Goal: Information Seeking & Learning: Learn about a topic

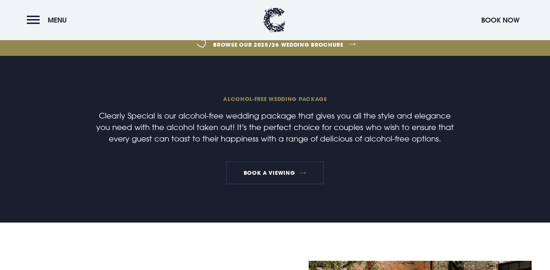
scroll to position [233, 0]
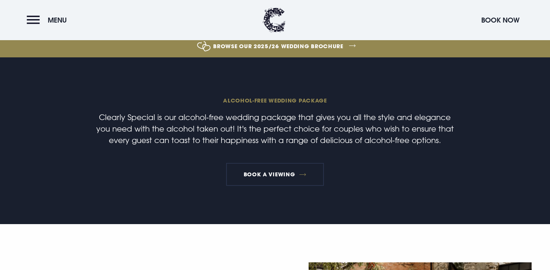
click at [208, 117] on p "Clearly Special is our alcohol-free wedding package that gives you all the styl…" at bounding box center [275, 128] width 364 height 34
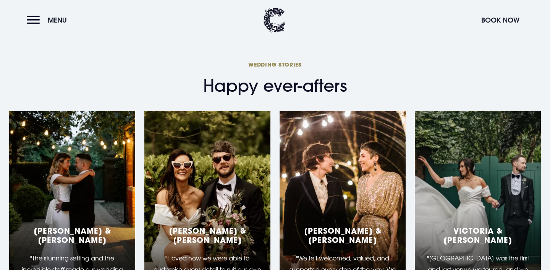
scroll to position [1190, 0]
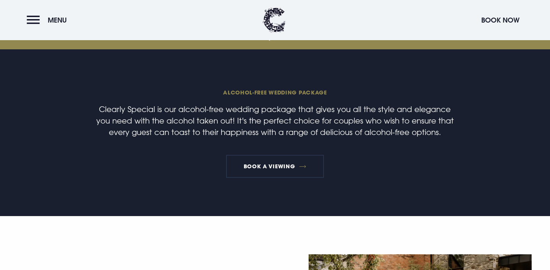
scroll to position [127, 0]
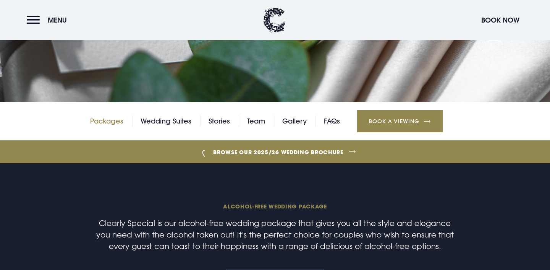
click at [116, 123] on link "Packages" at bounding box center [106, 120] width 33 height 11
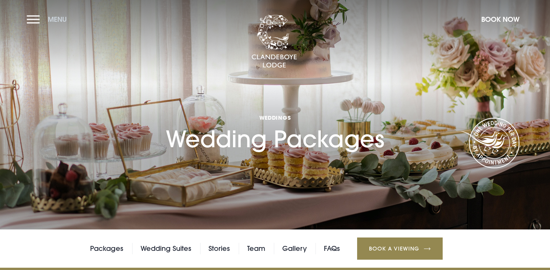
click at [48, 23] on span "Menu" at bounding box center [57, 19] width 19 height 9
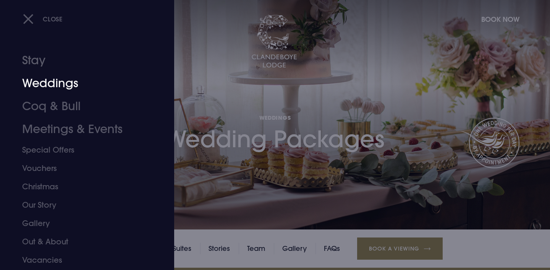
click at [45, 79] on link "Weddings" at bounding box center [82, 83] width 121 height 23
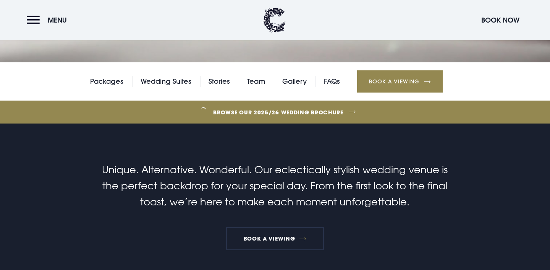
scroll to position [208, 0]
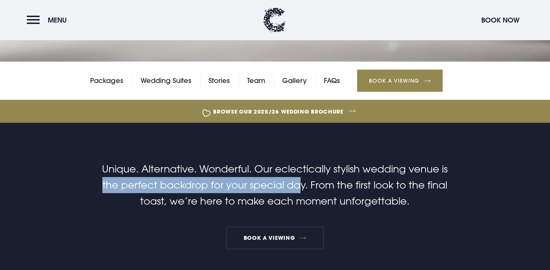
drag, startPoint x: 103, startPoint y: 185, endPoint x: 300, endPoint y: 184, distance: 196.3
click at [301, 185] on p "Unique. Alternative. Wonderful. Our eclectically stylish wedding venue is the p…" at bounding box center [275, 185] width 364 height 48
click at [300, 184] on p "Unique. Alternative. Wonderful. Our eclectically stylish wedding venue is the p…" at bounding box center [275, 185] width 364 height 48
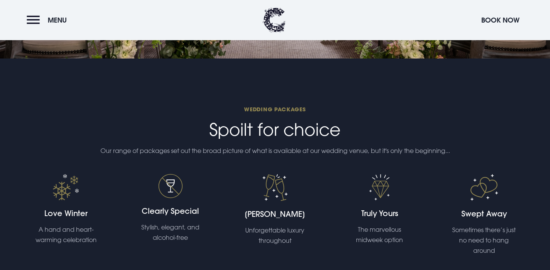
scroll to position [1548, 0]
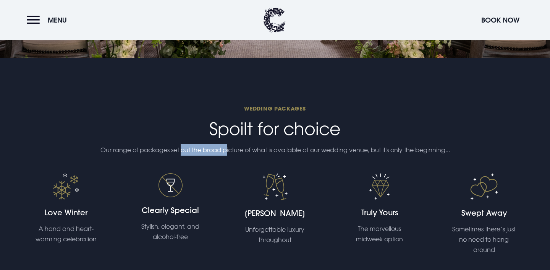
drag, startPoint x: 177, startPoint y: 150, endPoint x: 228, endPoint y: 150, distance: 50.4
click at [228, 150] on p "Our range of packages set out the broad picture of what is available at our wed…" at bounding box center [275, 149] width 364 height 11
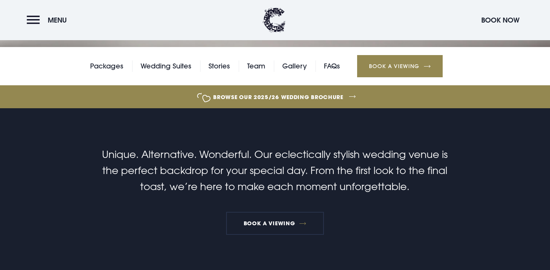
scroll to position [215, 0]
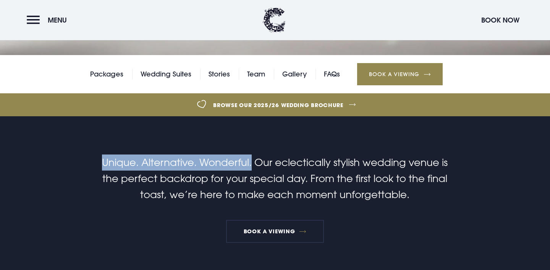
drag, startPoint x: 252, startPoint y: 164, endPoint x: 105, endPoint y: 165, distance: 147.4
click at [105, 165] on p "Unique. Alternative. Wonderful. Our eclectically stylish wedding venue is the p…" at bounding box center [275, 178] width 364 height 48
copy p "Unique. Alternative. Wonderful."
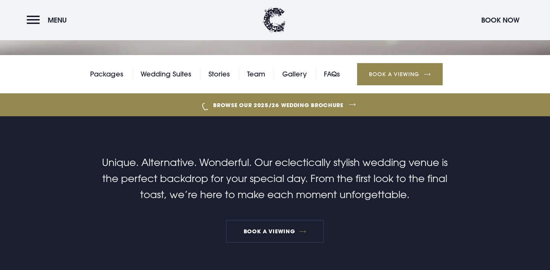
click at [270, 181] on p "Unique. Alternative. Wonderful. Our eclectically stylish wedding venue is the p…" at bounding box center [275, 178] width 364 height 48
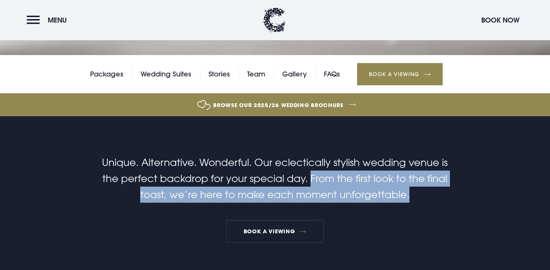
drag, startPoint x: 414, startPoint y: 194, endPoint x: 311, endPoint y: 182, distance: 103.8
click at [311, 182] on p "Unique. Alternative. Wonderful. Our eclectically stylish wedding venue is the p…" at bounding box center [275, 178] width 364 height 48
copy p "From the first look to the final toast, we’re here to make each moment unforget…"
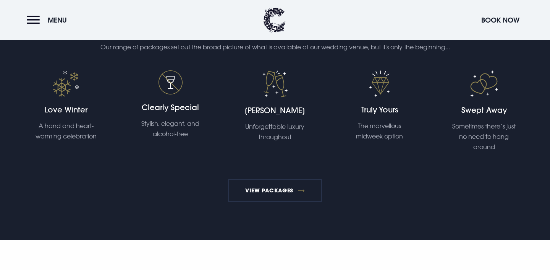
scroll to position [1653, 0]
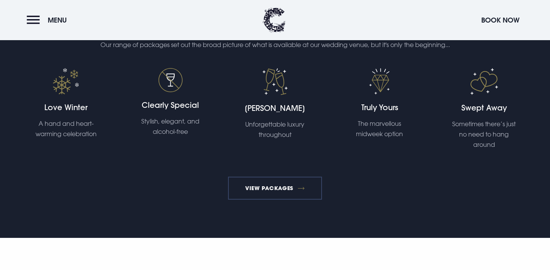
click at [272, 192] on link "View Packages" at bounding box center [275, 187] width 94 height 23
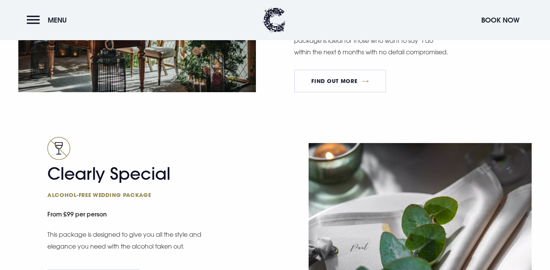
scroll to position [1359, 0]
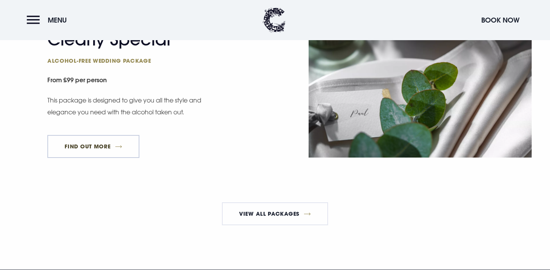
click at [93, 156] on link "FIND OUT MORE" at bounding box center [93, 146] width 92 height 23
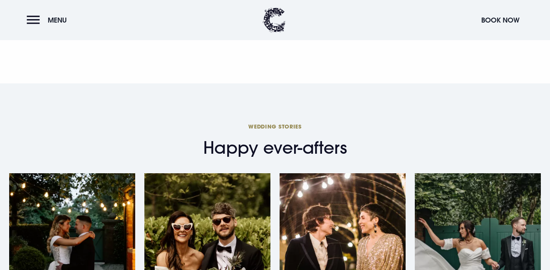
scroll to position [1123, 0]
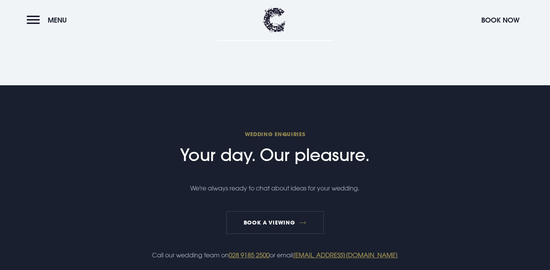
scroll to position [2108, 0]
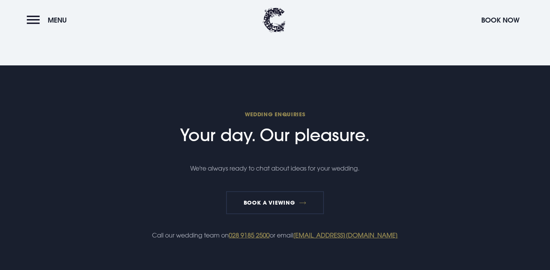
drag, startPoint x: 372, startPoint y: 152, endPoint x: 179, endPoint y: 148, distance: 192.5
click at [179, 145] on h2 "Wedding Enquiries Your day. Our pleasure." at bounding box center [275, 127] width 364 height 35
copy h2 "Your day. Our pleasure."
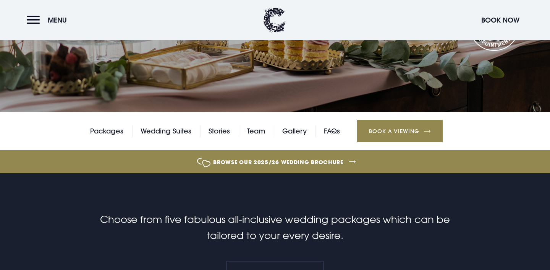
scroll to position [0, 0]
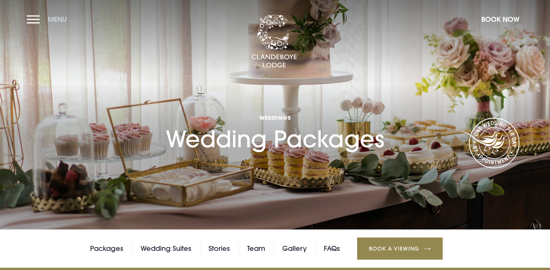
click at [39, 21] on button "Menu" at bounding box center [49, 19] width 44 height 16
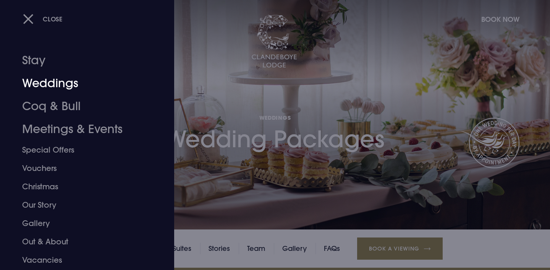
click at [49, 84] on link "Weddings" at bounding box center [82, 83] width 121 height 23
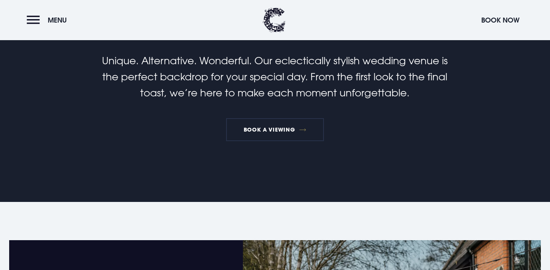
scroll to position [316, 0]
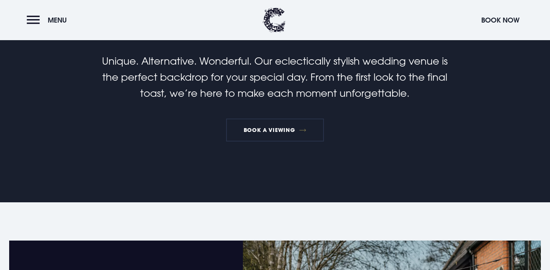
click at [218, 97] on p "Unique. Alternative. Wonderful. Our eclectically stylish wedding venue is the p…" at bounding box center [275, 77] width 364 height 48
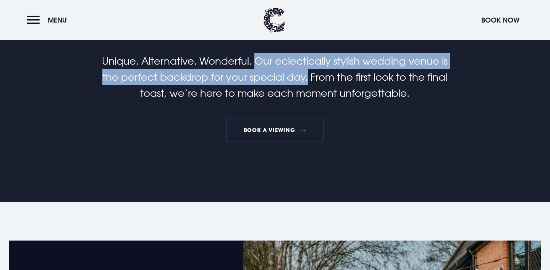
drag, startPoint x: 254, startPoint y: 63, endPoint x: 307, endPoint y: 79, distance: 54.7
click at [307, 79] on p "Unique. Alternative. Wonderful. Our eclectically stylish wedding venue is the p…" at bounding box center [275, 77] width 364 height 48
copy p "Our eclectically stylish wedding venue is the perfect backdrop for your special…"
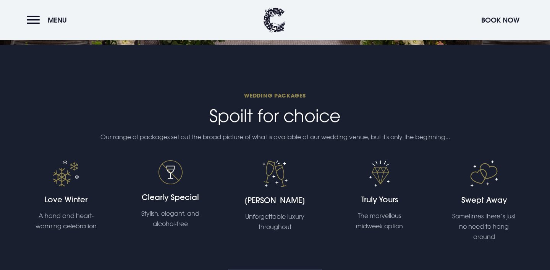
scroll to position [1669, 0]
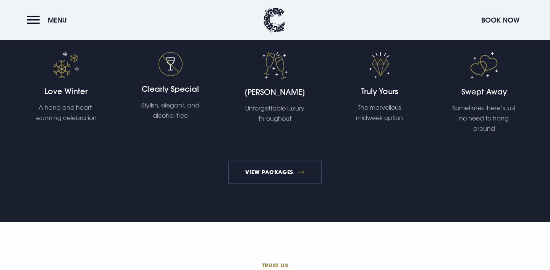
click at [280, 180] on link "View Packages" at bounding box center [275, 171] width 94 height 23
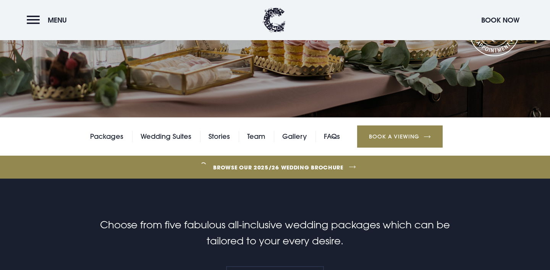
scroll to position [114, 0]
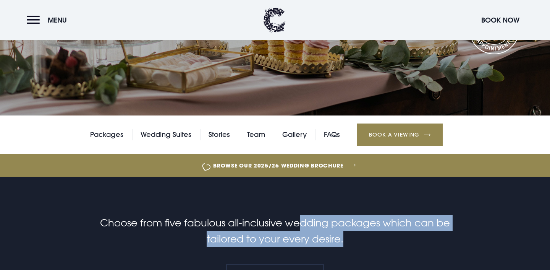
drag, startPoint x: 349, startPoint y: 239, endPoint x: 301, endPoint y: 228, distance: 48.5
click at [301, 228] on p "Choose from five fabulous all-inclusive wedding packages which can be tailored …" at bounding box center [275, 231] width 364 height 32
